Goal: Information Seeking & Learning: Learn about a topic

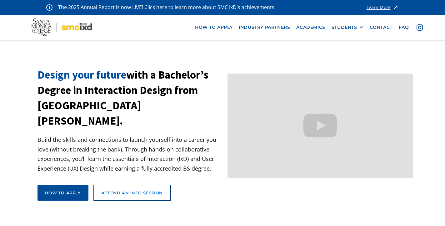
click at [163, 185] on link "Attend an Info Session" at bounding box center [133, 193] width 78 height 16
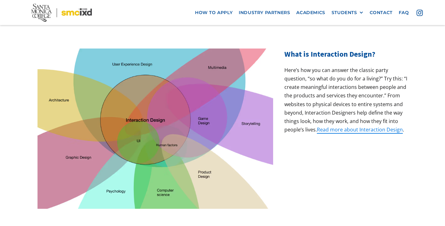
scroll to position [233, 0]
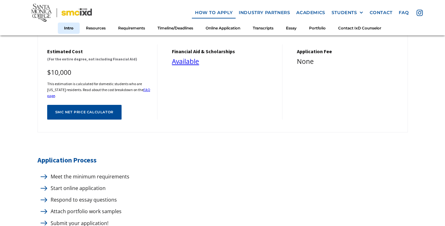
scroll to position [265, 0]
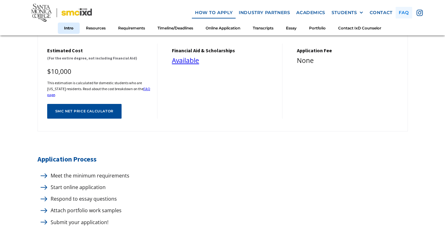
click at [401, 10] on link "faq" at bounding box center [404, 13] width 17 height 12
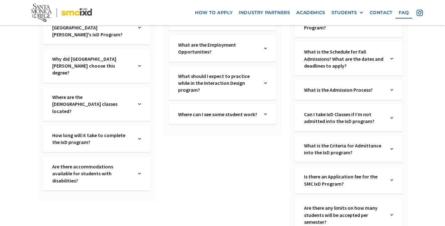
scroll to position [172, 0]
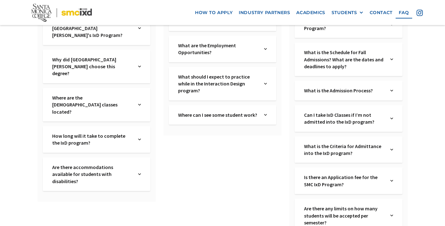
click at [269, 115] on div "Where can I see some student work? Text Link" at bounding box center [223, 114] width 108 height 19
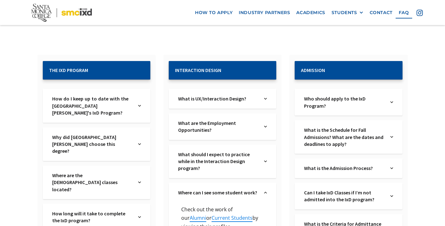
scroll to position [94, 0]
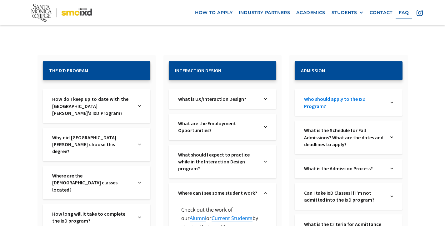
click at [384, 102] on link "Who should apply to the IxD Program?" at bounding box center [344, 102] width 80 height 14
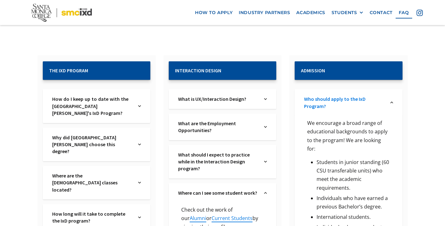
click at [384, 102] on link "Who should apply to the IxD Program?" at bounding box center [344, 102] width 80 height 14
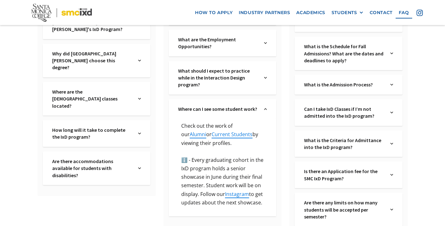
scroll to position [181, 0]
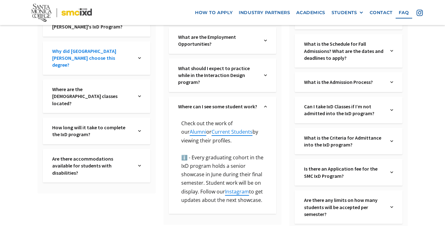
click at [127, 56] on link "Why did [GEOGRAPHIC_DATA][PERSON_NAME] choose this degree?" at bounding box center [92, 58] width 80 height 21
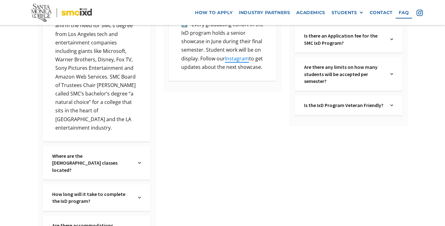
scroll to position [330, 0]
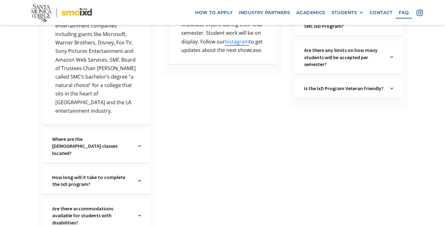
click at [146, 129] on div "Where are the IxD classes located? Text Link" at bounding box center [97, 145] width 108 height 33
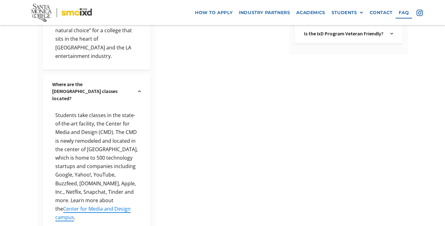
scroll to position [389, 0]
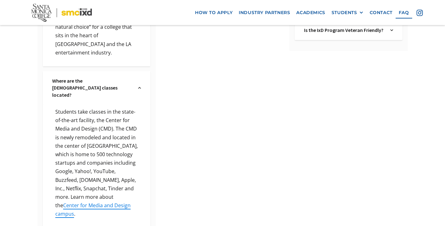
click at [115, 169] on p "Students take classes in the state-of-the-art facility, the Center for Media an…" at bounding box center [96, 163] width 89 height 110
click at [118, 202] on link "Center for Media and Design campus" at bounding box center [92, 209] width 75 height 15
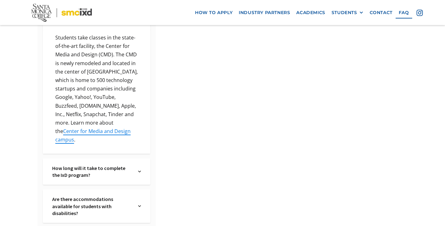
scroll to position [463, 0]
click at [137, 158] on div "How long will it take to complete the IxD program? Text Link" at bounding box center [97, 171] width 108 height 27
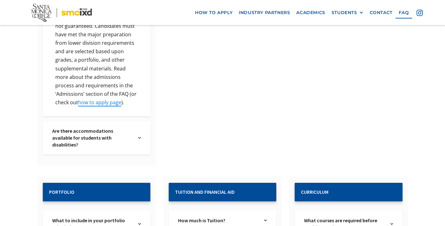
scroll to position [742, 0]
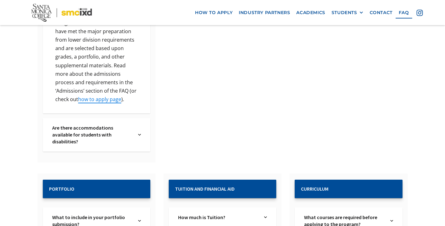
click at [136, 118] on div "Are there accommodations available for students with disabilities? Text Link" at bounding box center [97, 134] width 108 height 33
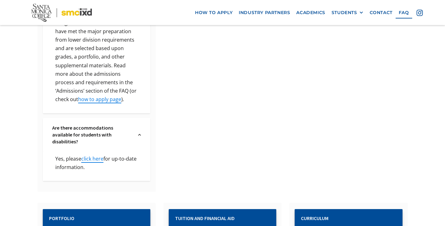
click at [136, 118] on div "Are there accommodations available for students with disabilities? Text Link" at bounding box center [97, 134] width 108 height 33
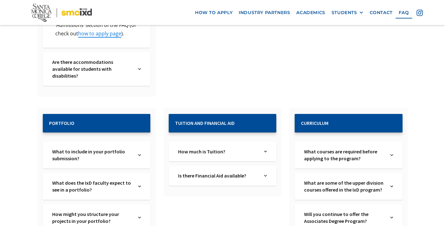
scroll to position [815, 0]
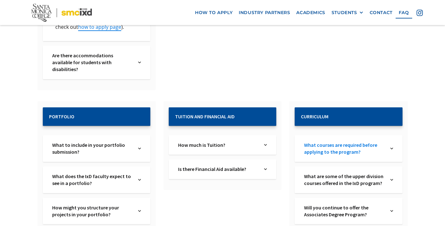
click at [349, 141] on link "What courses are required before applying to the program?" at bounding box center [344, 148] width 80 height 14
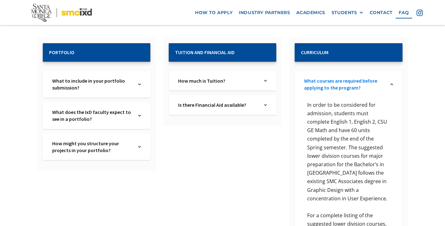
scroll to position [881, 0]
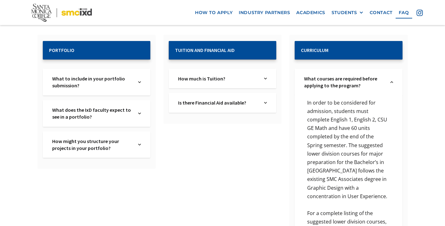
click at [335, 99] on p "In order to be considered for admission, students must complete English 1, Engl…" at bounding box center [348, 150] width 89 height 102
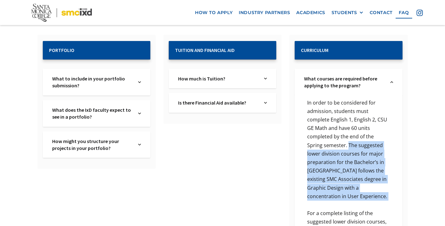
drag, startPoint x: 332, startPoint y: 93, endPoint x: 356, endPoint y: 150, distance: 61.5
click at [356, 150] on div "In order to be considered for admission, students must complete English 1, Engl…" at bounding box center [349, 199] width 108 height 208
click at [356, 150] on p "In order to be considered for admission, students must complete English 1, Engl…" at bounding box center [348, 150] width 89 height 102
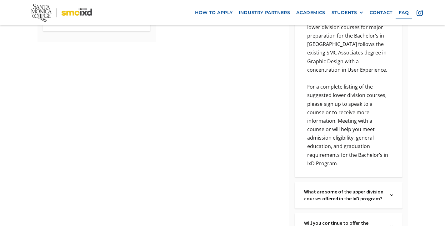
scroll to position [1014, 0]
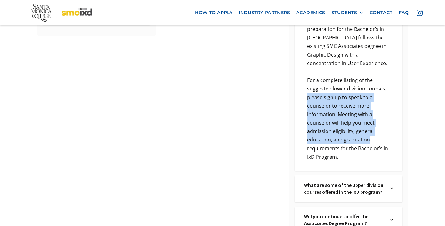
drag, startPoint x: 308, startPoint y: 47, endPoint x: 369, endPoint y: 88, distance: 74.2
click at [369, 88] on p "For a complete listing of the suggested lower division courses, please sign up …" at bounding box center [348, 118] width 89 height 85
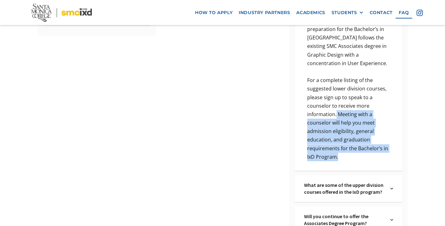
drag, startPoint x: 337, startPoint y: 63, endPoint x: 364, endPoint y: 114, distance: 57.8
click at [364, 114] on div "In order to be considered for admission, students must complete English 1, Engl…" at bounding box center [349, 66] width 108 height 208
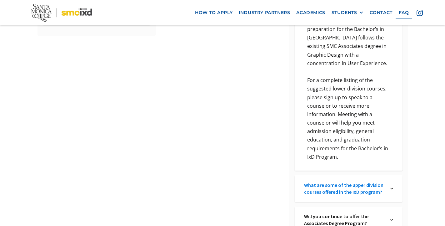
click at [372, 181] on link "What are some of the upper division courses offered in the IxD program?" at bounding box center [344, 188] width 80 height 14
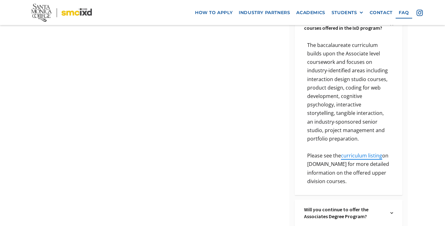
scroll to position [1179, 0]
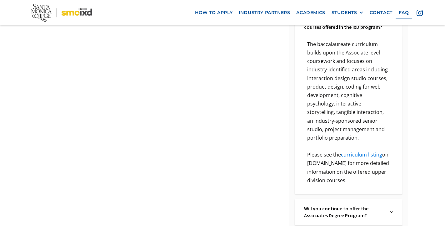
click at [371, 151] on link "curriculum listing" at bounding box center [361, 154] width 41 height 7
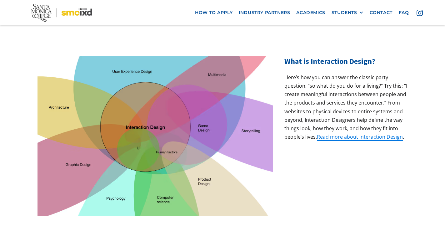
scroll to position [197, 0]
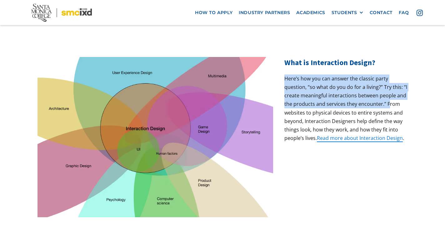
drag, startPoint x: 285, startPoint y: 62, endPoint x: 389, endPoint y: 84, distance: 105.9
click at [389, 84] on p "Here’s how you can answer the classic party question, “so what do you do for a …" at bounding box center [346, 108] width 123 height 68
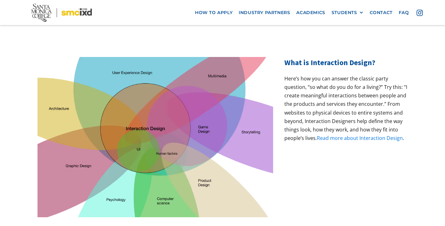
click at [387, 135] on link "Read more about Interaction Design" at bounding box center [360, 138] width 86 height 7
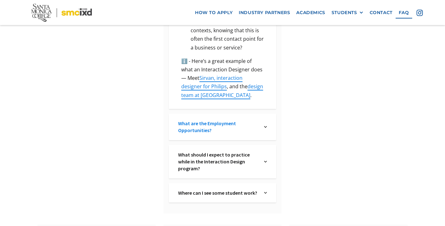
scroll to position [523, 0]
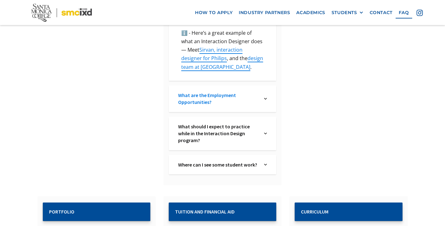
click at [238, 92] on link "What are the Employment Opportunities?" at bounding box center [218, 99] width 80 height 14
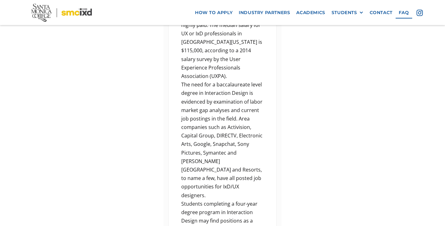
scroll to position [677, 0]
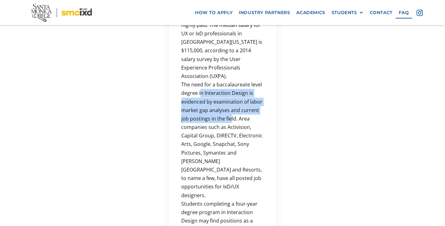
drag, startPoint x: 201, startPoint y: 65, endPoint x: 232, endPoint y: 88, distance: 38.4
click at [232, 88] on p "The need for a baccalaureate level degree in Interaction Design is evidenced by…" at bounding box center [222, 139] width 89 height 119
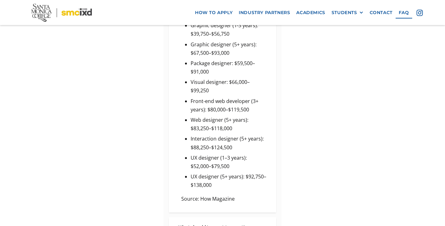
scroll to position [1014, 0]
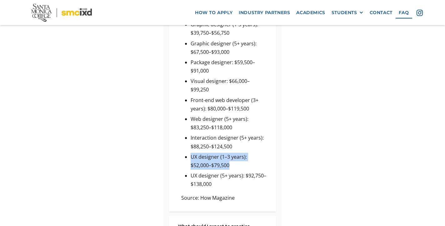
drag, startPoint x: 191, startPoint y: 117, endPoint x: 236, endPoint y: 127, distance: 46.1
click at [236, 153] on li "UX designer (1–3 years): $52,000–$79,500" at bounding box center [229, 161] width 76 height 17
click at [235, 153] on li "UX designer (1–3 years): $52,000–$79,500" at bounding box center [229, 161] width 76 height 17
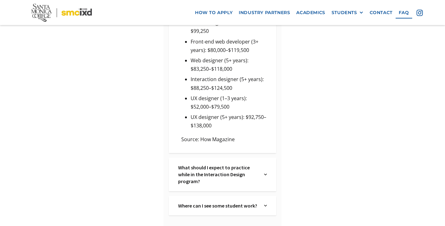
scroll to position [1073, 0]
click at [258, 164] on link "What should I expect to practice while in the Interaction Design program?" at bounding box center [218, 174] width 80 height 21
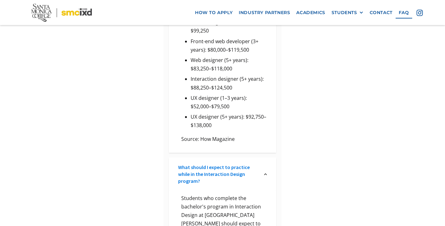
click at [258, 164] on link "What should I expect to practice while in the Interaction Design program?" at bounding box center [218, 174] width 80 height 21
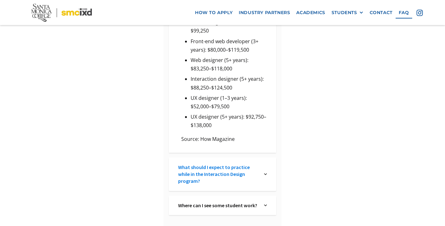
click at [256, 164] on link "What should I expect to practice while in the Interaction Design program?" at bounding box center [218, 174] width 80 height 21
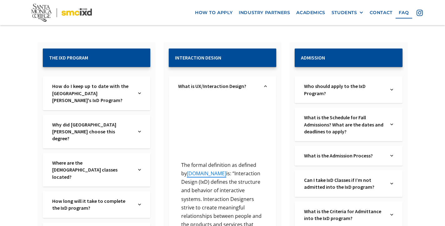
scroll to position [88, 0]
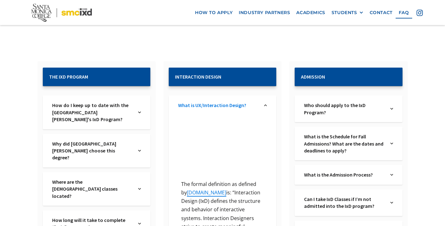
click at [235, 102] on link "What is UX/Interaction Design?" at bounding box center [218, 105] width 80 height 7
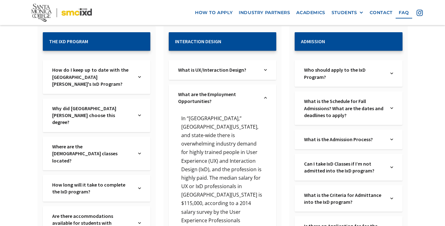
scroll to position [125, 0]
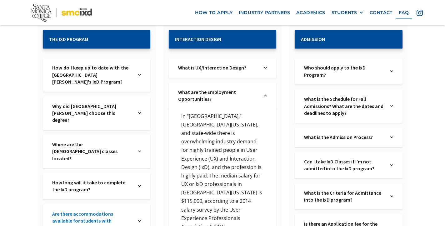
click at [104, 210] on link "Are there accommodations available for students with disabilities?" at bounding box center [92, 220] width 80 height 21
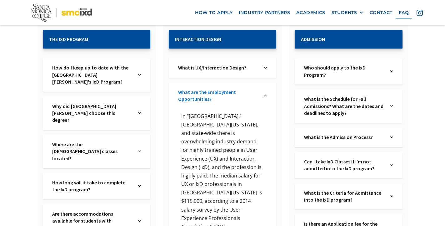
click at [239, 98] on link "What are the Employment Opportunities?" at bounding box center [218, 96] width 80 height 14
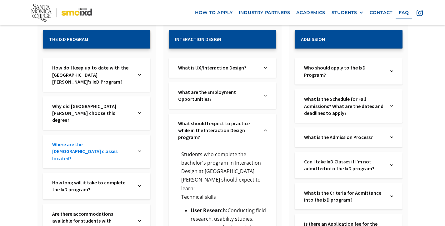
click at [91, 141] on link "Where are the [DEMOGRAPHIC_DATA] classes located?" at bounding box center [92, 151] width 80 height 21
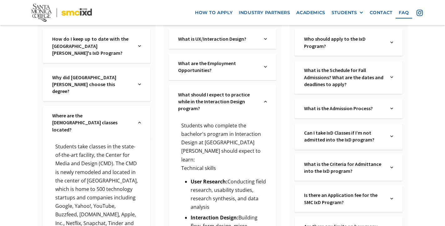
scroll to position [170, 0]
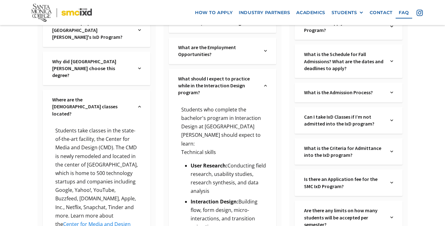
click at [122, 221] on link "Center for Media and Design campus" at bounding box center [92, 228] width 75 height 15
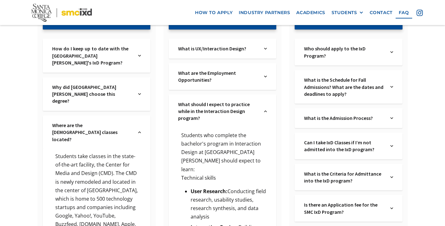
scroll to position [144, 0]
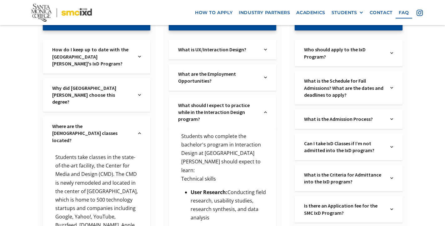
click at [267, 102] on div "What should I expect to practice while in the Interaction Design program? Text …" at bounding box center [223, 111] width 108 height 33
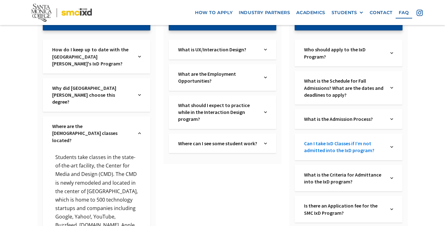
click at [346, 142] on link "Can I take IxD Classes if I’m not admitted into the IxD program?" at bounding box center [344, 147] width 80 height 14
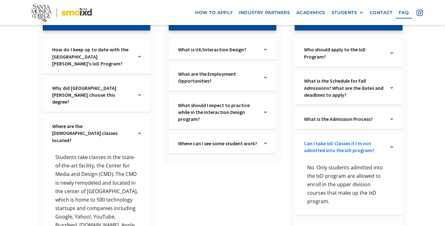
click at [348, 146] on link "Can I take IxD Classes if I’m not admitted into the IxD program?" at bounding box center [344, 147] width 80 height 14
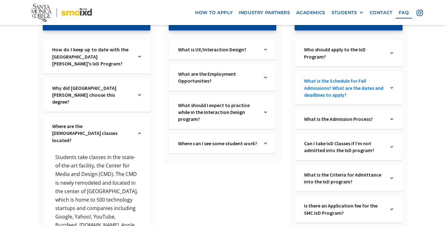
click at [354, 95] on link "What is the Schedule for Fall Admissions? What are the dates and deadlines to a…" at bounding box center [344, 87] width 80 height 21
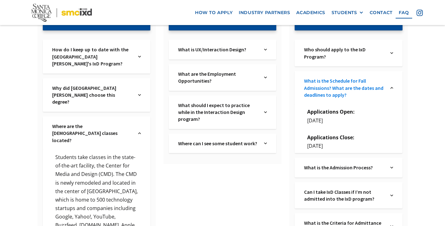
click at [354, 91] on link "What is the Schedule for Fall Admissions? What are the dates and deadlines to a…" at bounding box center [344, 87] width 80 height 21
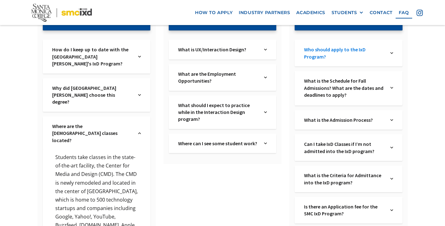
click at [354, 54] on link "Who should apply to the IxD Program?" at bounding box center [344, 53] width 80 height 14
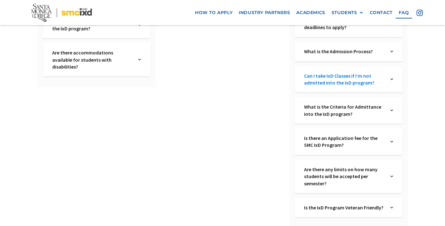
scroll to position [411, 0]
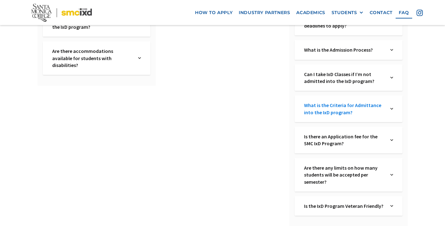
click at [362, 103] on link "What is the Criteria for Admittance into the IxD program?" at bounding box center [344, 109] width 80 height 14
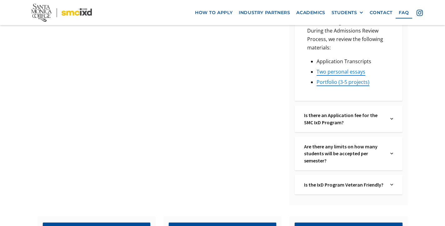
scroll to position [552, 0]
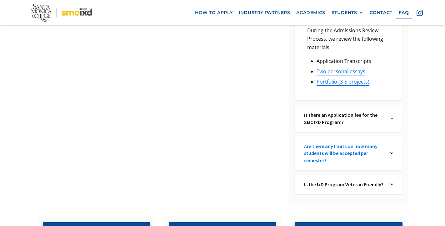
click at [361, 143] on link "Are there any limits on how many students will be accepted per semester?" at bounding box center [344, 153] width 80 height 21
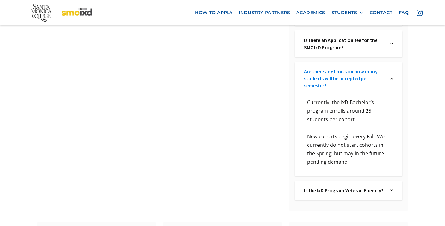
scroll to position [628, 0]
click at [354, 72] on link "Are there any limits on how many students will be accepted per semester?" at bounding box center [344, 78] width 80 height 21
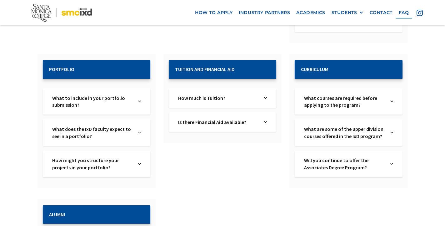
scroll to position [715, 0]
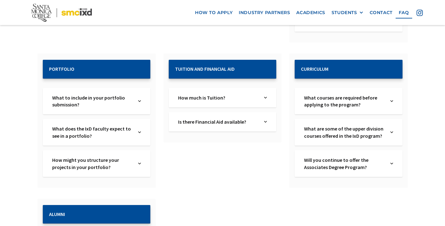
click at [387, 92] on div "What courses are required before applying to the program? Text Link" at bounding box center [349, 101] width 108 height 27
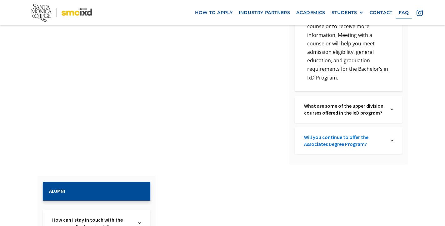
scroll to position [947, 0]
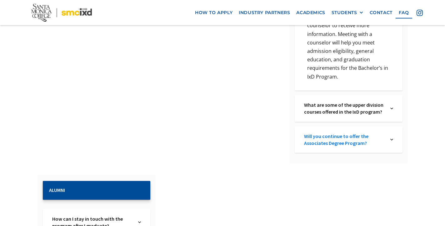
click at [379, 133] on link "Will you continue to offer the Associates Degree Program?" at bounding box center [344, 140] width 80 height 14
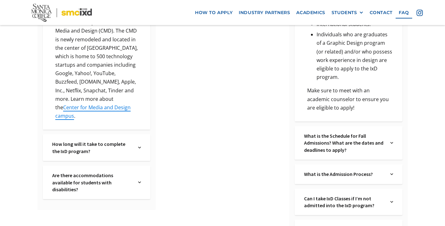
scroll to position [296, 0]
